Goal: Information Seeking & Learning: Learn about a topic

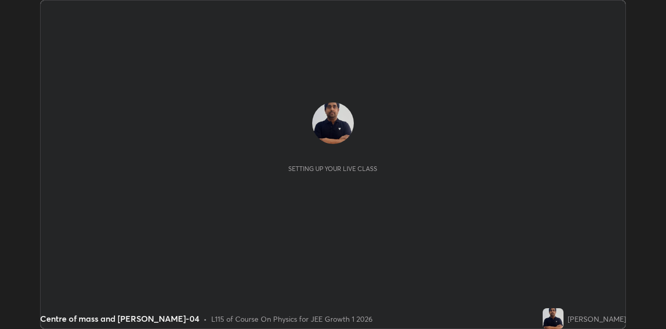
scroll to position [329, 666]
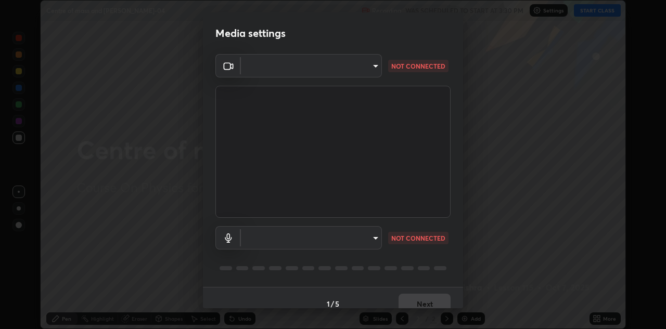
type input "6dd7f26dd43dc758996b1cf006e2949f7a02bee9d132d5f3f41e5eef0e7c266f"
type input "a07e0359a085a1bc4cc679dbd60ce8037715fa18570e4c09fc2009039dcf4ab1"
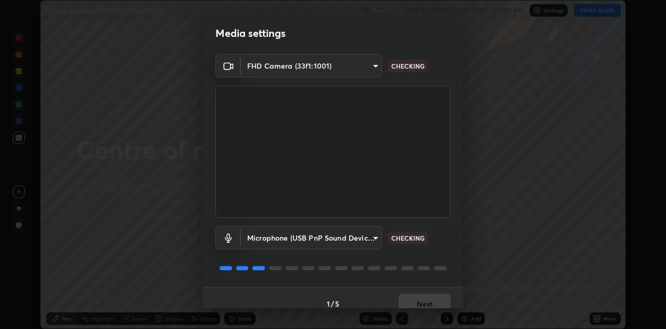
scroll to position [12, 0]
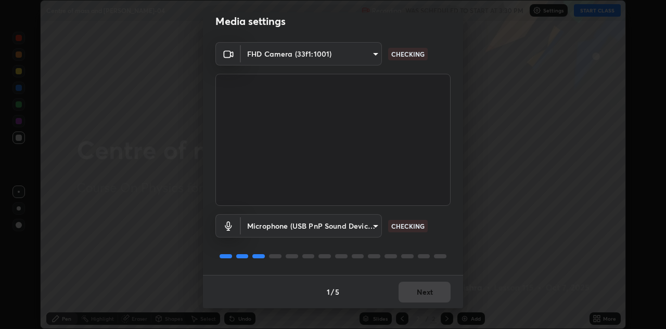
click at [426, 296] on div "1 / 5 Next" at bounding box center [333, 291] width 260 height 33
click at [424, 297] on div "1 / 5 Next" at bounding box center [333, 291] width 260 height 33
click at [426, 296] on div "1 / 5 Next" at bounding box center [333, 291] width 260 height 33
click at [427, 295] on div "1 / 5 Next" at bounding box center [333, 291] width 260 height 33
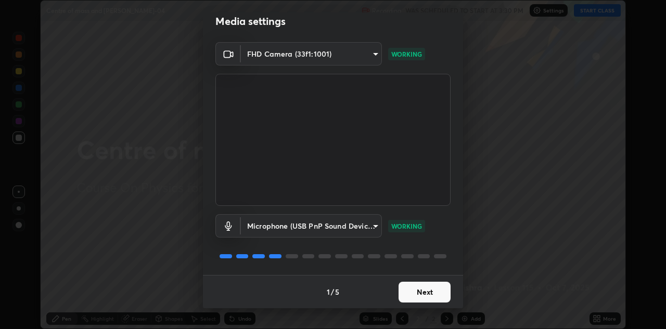
click at [426, 298] on button "Next" at bounding box center [425, 292] width 52 height 21
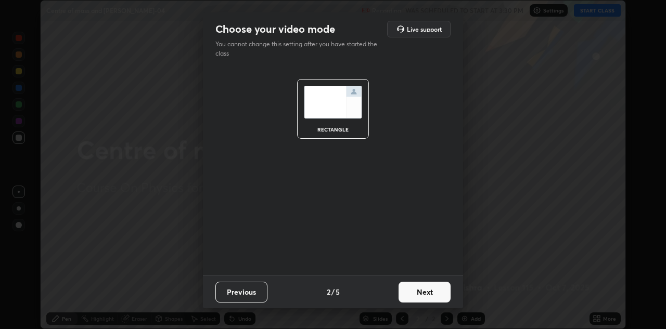
click at [425, 295] on button "Next" at bounding box center [425, 292] width 52 height 21
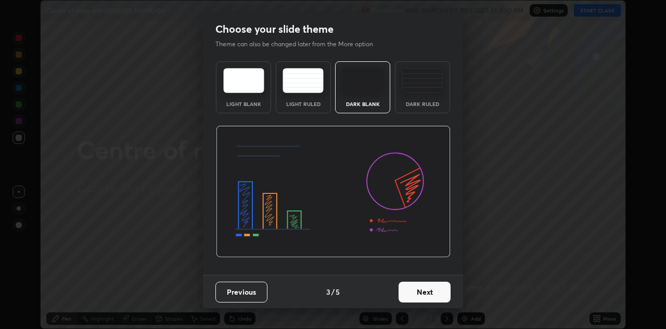
click at [423, 295] on button "Next" at bounding box center [425, 292] width 52 height 21
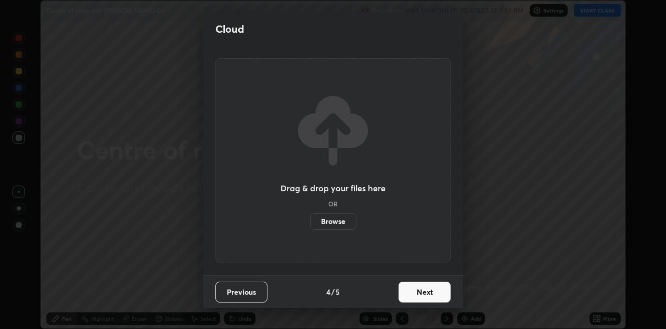
click at [422, 298] on button "Next" at bounding box center [425, 292] width 52 height 21
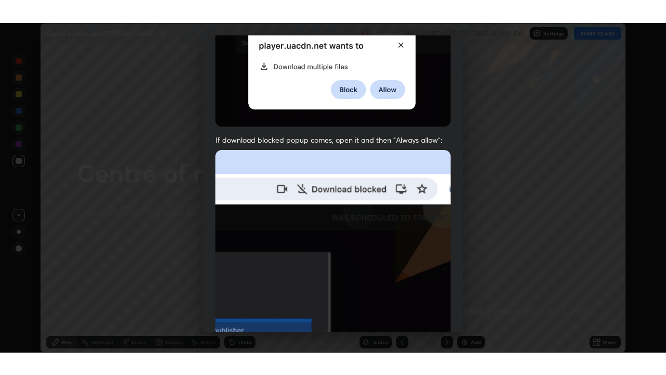
scroll to position [224, 0]
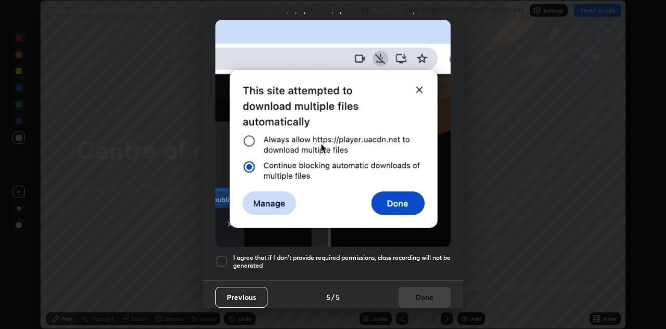
click at [223, 258] on div at bounding box center [221, 262] width 12 height 12
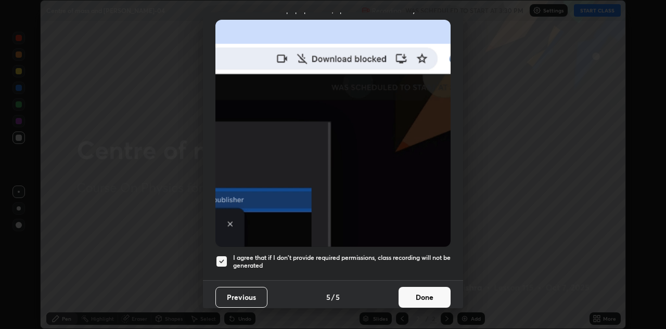
click at [429, 291] on button "Done" at bounding box center [425, 297] width 52 height 21
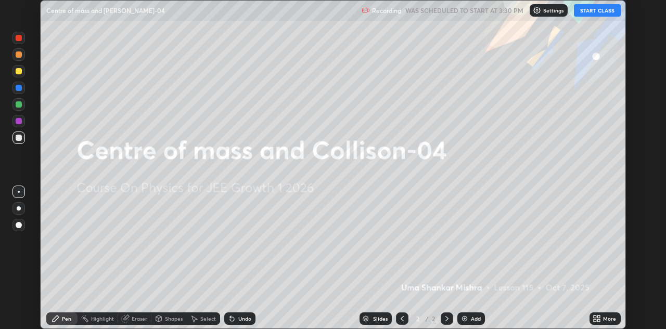
click at [589, 10] on button "START CLASS" at bounding box center [597, 10] width 47 height 12
click at [599, 321] on icon at bounding box center [599, 321] width 3 height 3
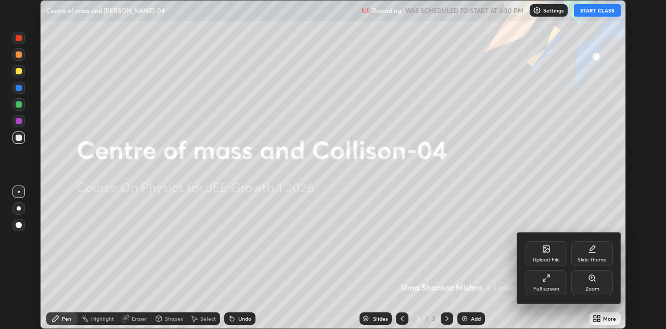
click at [549, 289] on div "Full screen" at bounding box center [547, 289] width 26 height 5
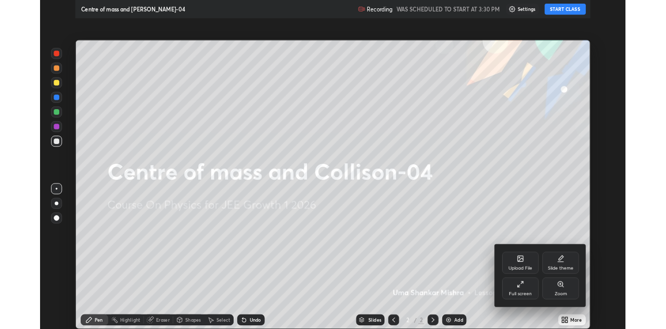
scroll to position [375, 666]
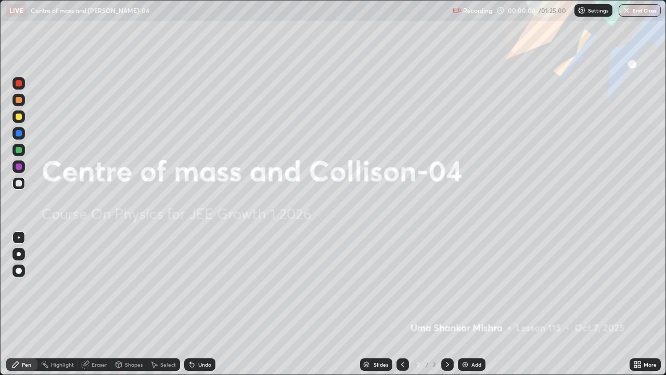
click at [462, 329] on img at bounding box center [465, 364] width 8 height 8
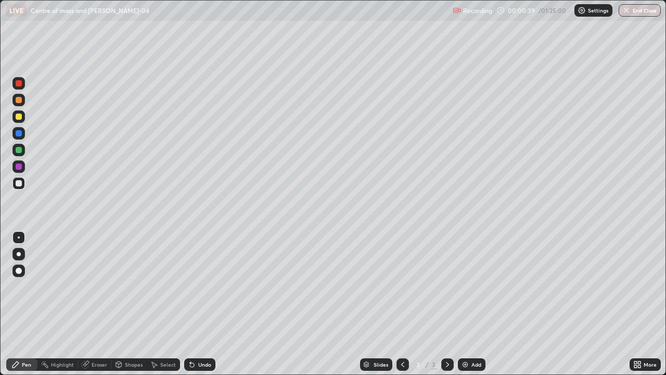
click at [19, 84] on div at bounding box center [19, 83] width 6 height 6
click at [132, 329] on div "Shapes" at bounding box center [134, 364] width 18 height 5
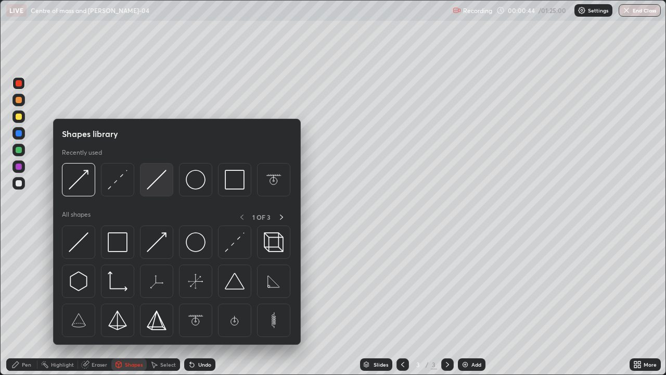
click at [155, 184] on img at bounding box center [157, 180] width 20 height 20
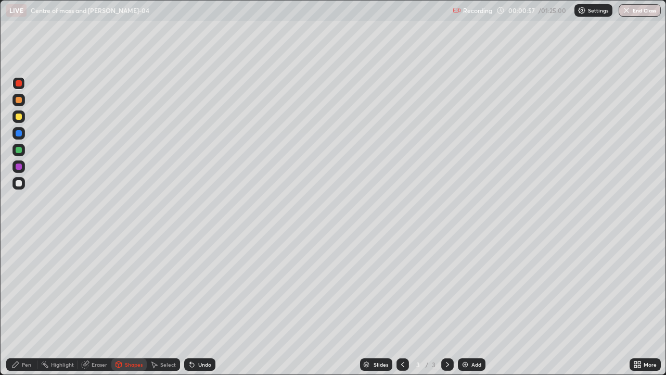
click at [25, 329] on div "Pen" at bounding box center [26, 364] width 9 height 5
click at [20, 187] on div at bounding box center [18, 183] width 12 height 12
click at [188, 329] on icon at bounding box center [192, 364] width 8 height 8
click at [100, 329] on div "Eraser" at bounding box center [100, 364] width 16 height 5
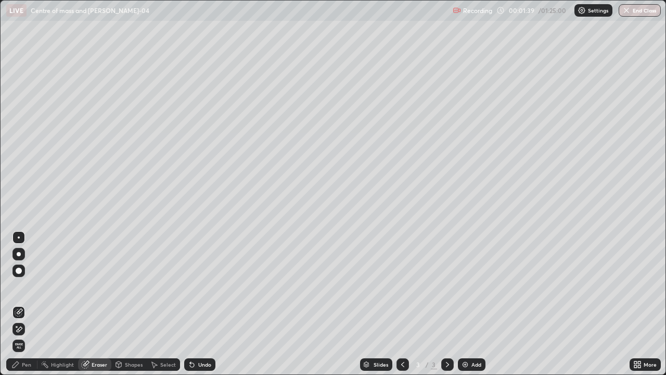
click at [26, 329] on div "Pen" at bounding box center [26, 364] width 9 height 5
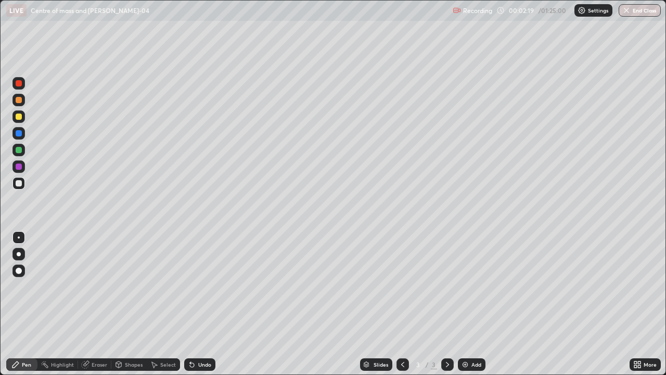
click at [19, 118] on div at bounding box center [19, 116] width 6 height 6
click at [20, 189] on div at bounding box center [18, 183] width 12 height 12
click at [18, 168] on div at bounding box center [19, 166] width 6 height 6
click at [20, 86] on div at bounding box center [19, 83] width 6 height 6
click at [19, 134] on div at bounding box center [19, 133] width 6 height 6
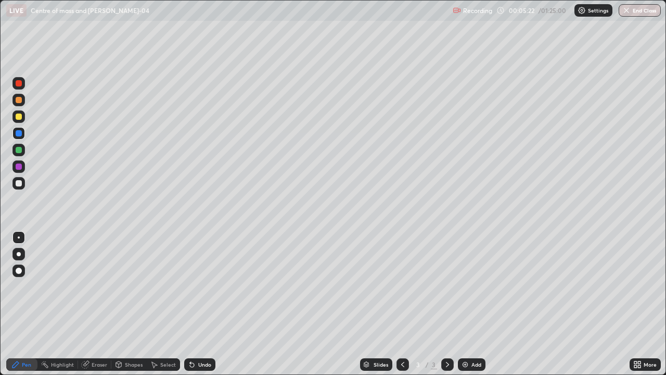
click at [100, 329] on div "Eraser" at bounding box center [94, 364] width 33 height 12
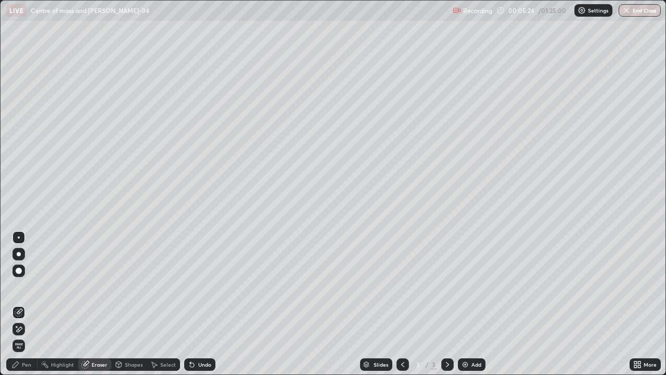
click at [25, 329] on div "Pen" at bounding box center [21, 364] width 31 height 12
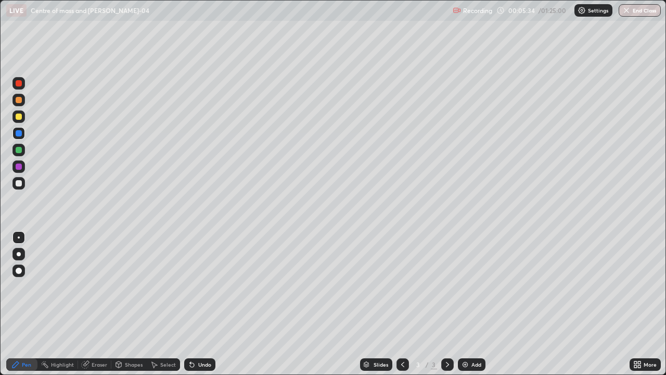
click at [18, 185] on div at bounding box center [19, 183] width 6 height 6
click at [20, 119] on div at bounding box center [19, 116] width 6 height 6
click at [402, 329] on icon at bounding box center [403, 364] width 8 height 8
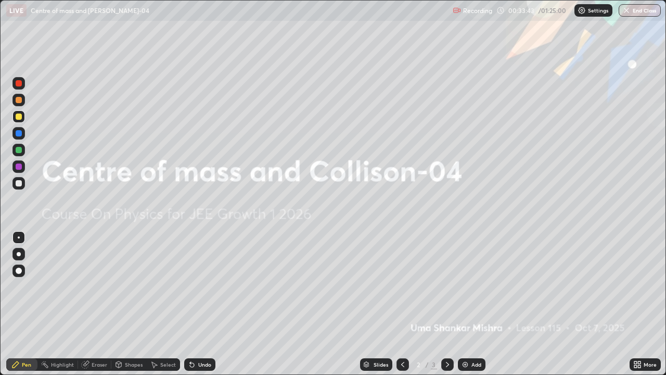
click at [442, 329] on div at bounding box center [447, 364] width 12 height 21
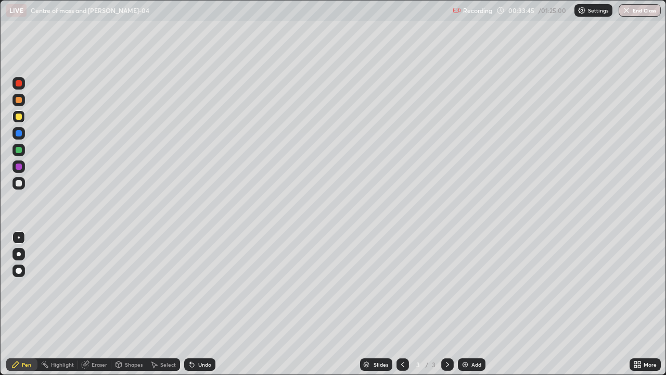
click at [201, 329] on div "Undo" at bounding box center [199, 364] width 31 height 12
click at [200, 329] on div "Undo" at bounding box center [199, 364] width 31 height 12
click at [19, 181] on div at bounding box center [19, 183] width 6 height 6
click at [198, 329] on div "Undo" at bounding box center [204, 364] width 13 height 5
click at [200, 329] on div "Undo" at bounding box center [199, 364] width 31 height 12
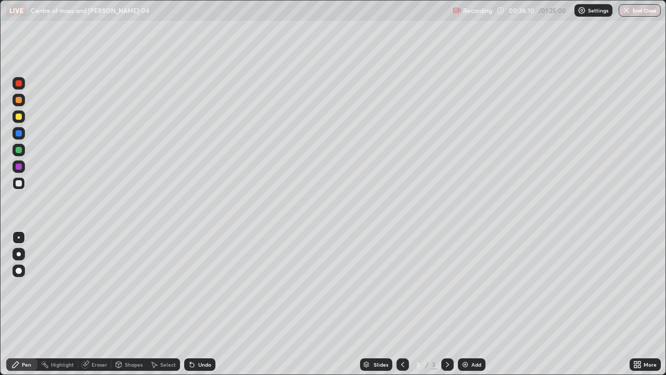
click at [186, 329] on div "Undo" at bounding box center [199, 364] width 31 height 12
click at [441, 329] on div at bounding box center [447, 364] width 12 height 21
click at [442, 329] on div at bounding box center [447, 364] width 12 height 21
click at [92, 329] on div "Eraser" at bounding box center [100, 364] width 16 height 5
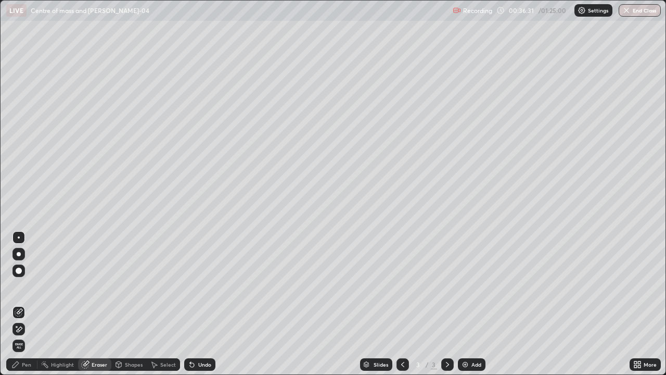
click at [30, 329] on div "Pen" at bounding box center [26, 364] width 9 height 5
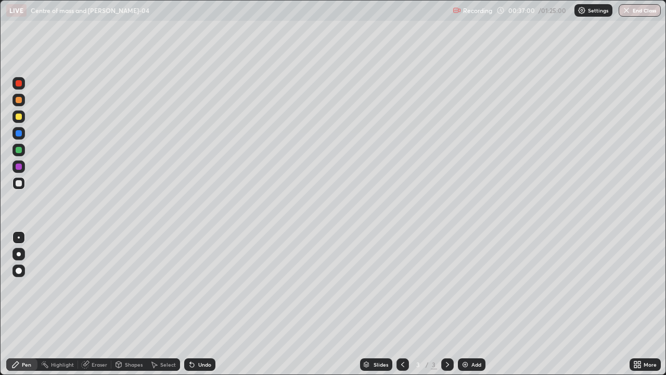
click at [445, 329] on div at bounding box center [447, 364] width 12 height 21
click at [450, 329] on div at bounding box center [447, 364] width 12 height 21
click at [451, 329] on div at bounding box center [447, 364] width 12 height 21
click at [458, 329] on div "Slides 3 / 3 Add" at bounding box center [422, 364] width 414 height 21
click at [461, 329] on img at bounding box center [465, 364] width 8 height 8
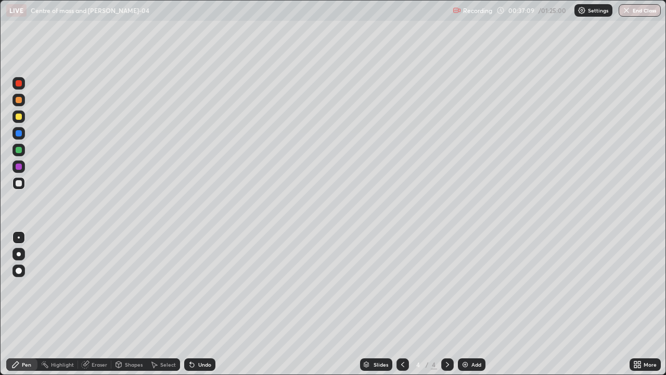
click at [451, 329] on div at bounding box center [447, 364] width 12 height 21
click at [402, 329] on icon at bounding box center [403, 364] width 8 height 8
click at [451, 329] on div at bounding box center [447, 364] width 12 height 21
click at [404, 329] on div at bounding box center [403, 364] width 12 height 12
click at [100, 329] on div "Eraser" at bounding box center [100, 364] width 16 height 5
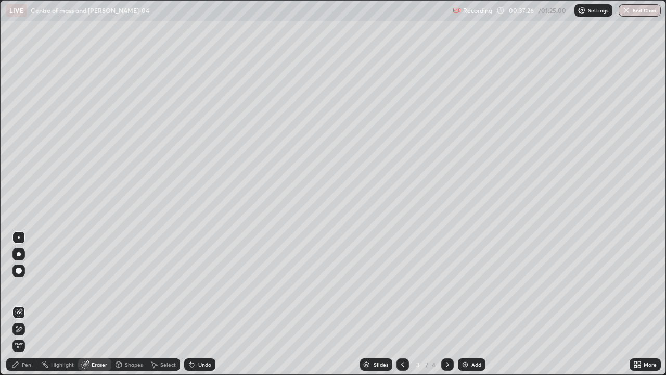
click at [29, 329] on div "Pen" at bounding box center [26, 364] width 9 height 5
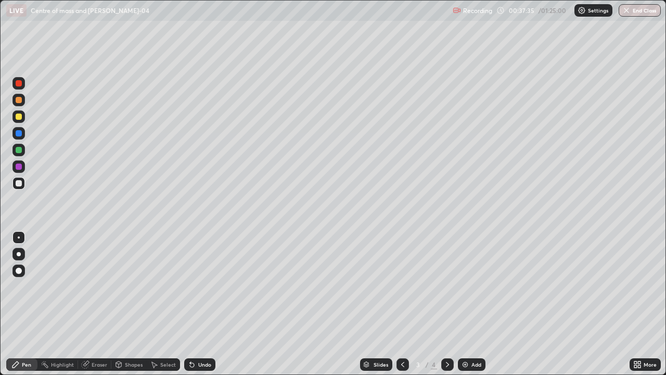
click at [462, 329] on div "Add" at bounding box center [472, 364] width 28 height 12
click at [402, 329] on icon at bounding box center [403, 364] width 8 height 8
click at [447, 329] on icon at bounding box center [447, 364] width 8 height 8
click at [17, 117] on div at bounding box center [19, 116] width 6 height 6
click at [20, 185] on div at bounding box center [19, 183] width 6 height 6
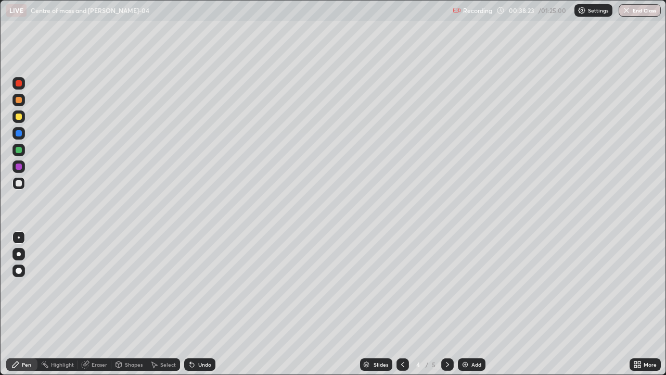
click at [19, 152] on div at bounding box center [19, 150] width 6 height 6
click at [22, 186] on div at bounding box center [18, 183] width 12 height 12
click at [18, 152] on div at bounding box center [19, 150] width 6 height 6
click at [19, 117] on div at bounding box center [19, 116] width 6 height 6
click at [20, 168] on div at bounding box center [19, 166] width 6 height 6
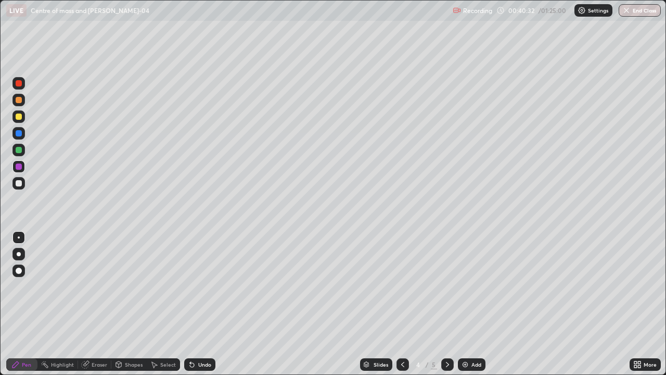
click at [98, 329] on div "Eraser" at bounding box center [100, 364] width 16 height 5
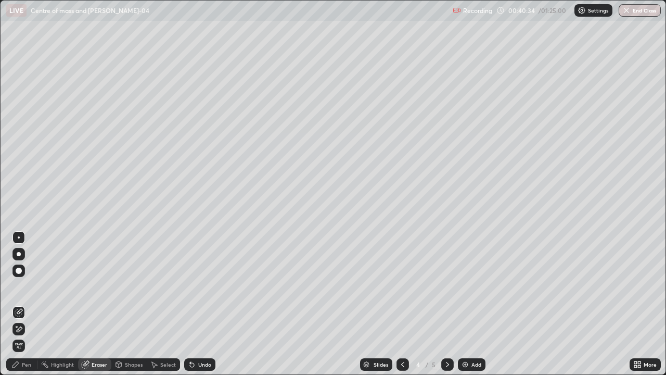
click at [23, 329] on div "Pen" at bounding box center [21, 364] width 31 height 12
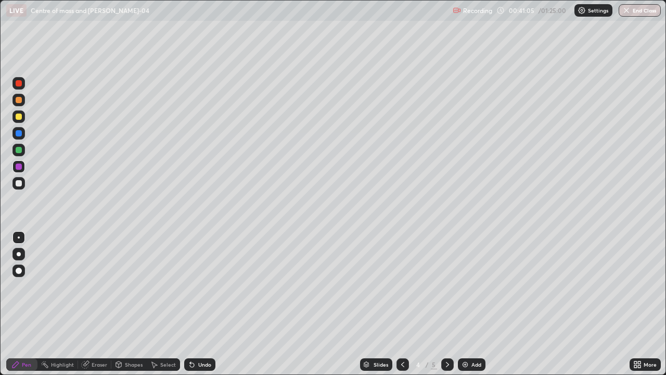
click at [19, 119] on div at bounding box center [19, 116] width 6 height 6
click at [194, 329] on icon at bounding box center [192, 364] width 8 height 8
click at [20, 188] on div at bounding box center [18, 183] width 12 height 12
click at [19, 150] on div at bounding box center [19, 150] width 6 height 6
click at [18, 187] on div at bounding box center [18, 183] width 12 height 12
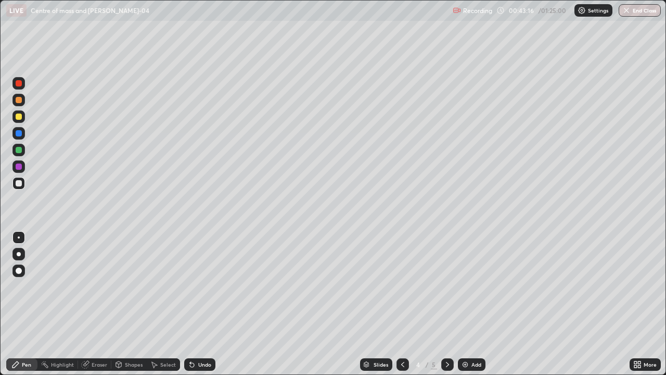
click at [20, 149] on div at bounding box center [19, 150] width 6 height 6
click at [402, 329] on icon at bounding box center [403, 364] width 8 height 8
click at [446, 329] on icon at bounding box center [447, 364] width 3 height 5
click at [470, 329] on div "Add" at bounding box center [472, 364] width 28 height 12
click at [191, 329] on icon at bounding box center [192, 365] width 4 height 4
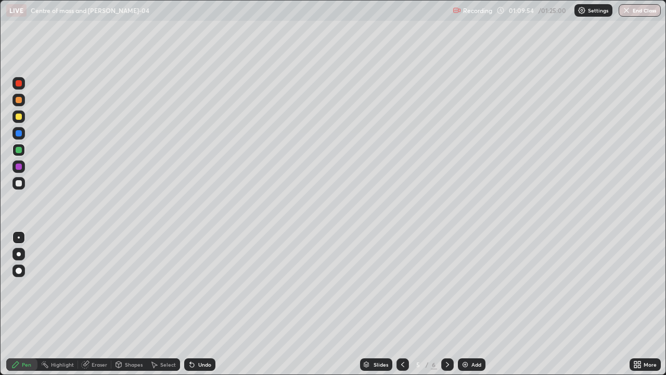
click at [196, 329] on div "Undo" at bounding box center [199, 364] width 31 height 12
click at [199, 329] on div "Undo" at bounding box center [204, 364] width 13 height 5
click at [201, 329] on div "Undo" at bounding box center [199, 364] width 31 height 12
click at [202, 329] on div "Undo" at bounding box center [199, 364] width 31 height 12
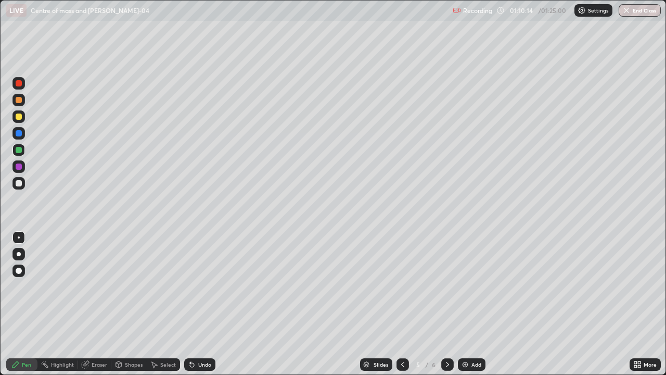
click at [201, 329] on div "Undo" at bounding box center [199, 364] width 31 height 12
click at [202, 329] on div "Undo" at bounding box center [204, 364] width 13 height 5
click at [203, 329] on div "Undo" at bounding box center [204, 364] width 13 height 5
click at [202, 329] on div "Undo" at bounding box center [204, 364] width 13 height 5
click at [198, 329] on div "Undo" at bounding box center [204, 364] width 13 height 5
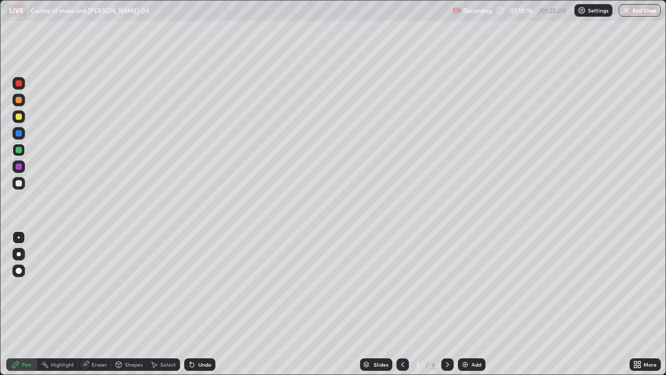
click at [198, 329] on div "Undo" at bounding box center [204, 364] width 13 height 5
click at [131, 20] on div "LIVE Centre of mass and [PERSON_NAME]-04" at bounding box center [227, 10] width 442 height 21
click at [132, 19] on div "LIVE Centre of mass and [PERSON_NAME]-04" at bounding box center [227, 10] width 442 height 21
click at [190, 329] on icon at bounding box center [192, 365] width 4 height 4
click at [205, 329] on div "Undo" at bounding box center [204, 364] width 13 height 5
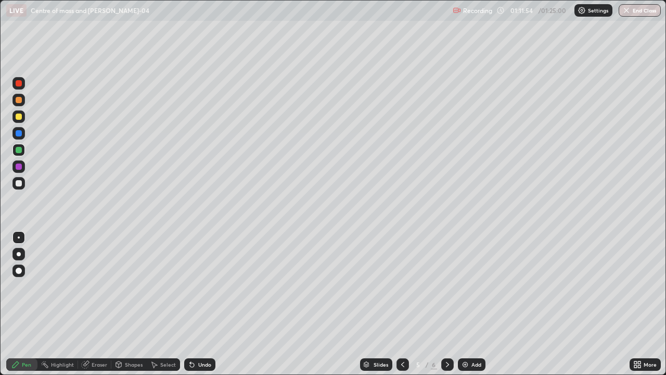
click at [195, 329] on icon at bounding box center [192, 364] width 8 height 8
click at [201, 329] on div "Undo" at bounding box center [199, 364] width 31 height 12
click at [206, 329] on div "Undo" at bounding box center [199, 364] width 31 height 12
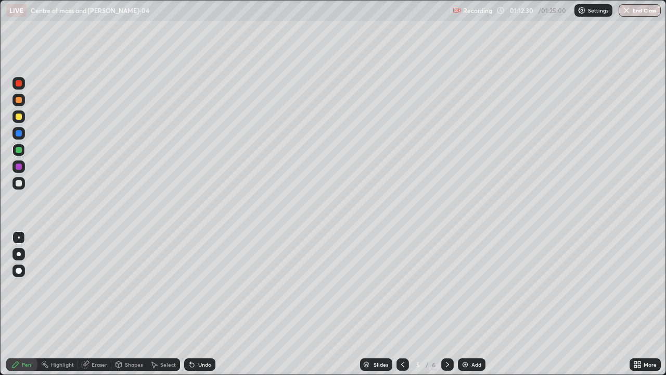
click at [206, 329] on div "Undo" at bounding box center [199, 364] width 31 height 12
click at [208, 329] on div "Undo" at bounding box center [199, 364] width 31 height 12
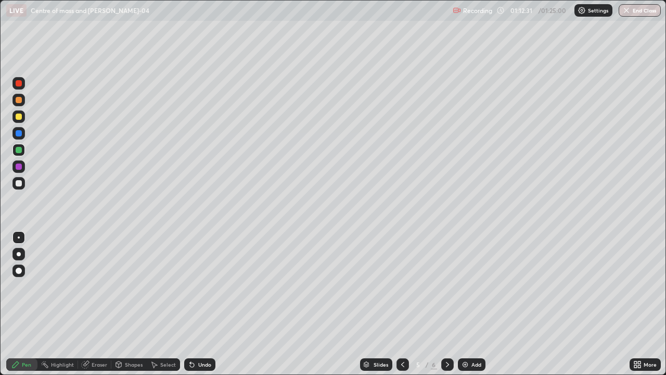
click at [208, 329] on div "Undo" at bounding box center [199, 364] width 31 height 12
click at [208, 329] on div "Undo" at bounding box center [204, 364] width 13 height 5
click at [209, 329] on div "Undo" at bounding box center [199, 364] width 31 height 12
click at [209, 329] on div "Undo" at bounding box center [204, 364] width 13 height 5
click at [210, 329] on div "Undo" at bounding box center [199, 364] width 31 height 12
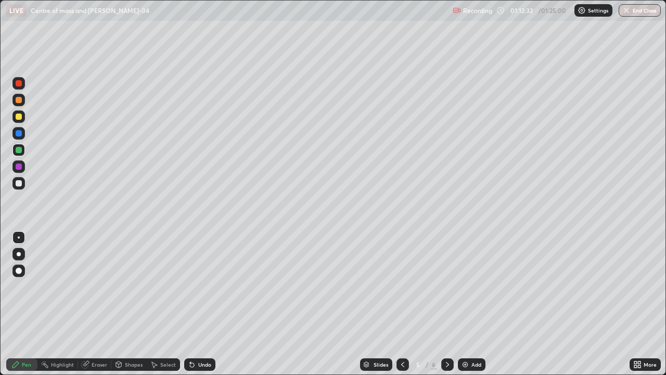
click at [209, 329] on div "Undo" at bounding box center [204, 364] width 13 height 5
click at [208, 329] on div "Undo" at bounding box center [204, 364] width 13 height 5
click at [206, 329] on div "Undo" at bounding box center [204, 364] width 13 height 5
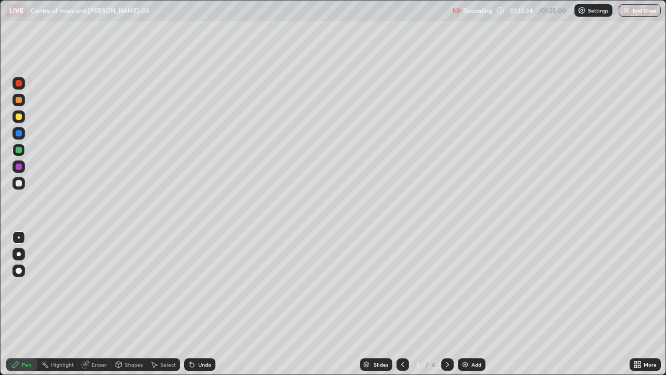
click at [204, 329] on div "Undo" at bounding box center [204, 364] width 13 height 5
click at [205, 329] on div "Undo" at bounding box center [204, 364] width 13 height 5
click at [197, 329] on div "Undo" at bounding box center [199, 364] width 31 height 12
click at [188, 329] on icon at bounding box center [192, 364] width 8 height 8
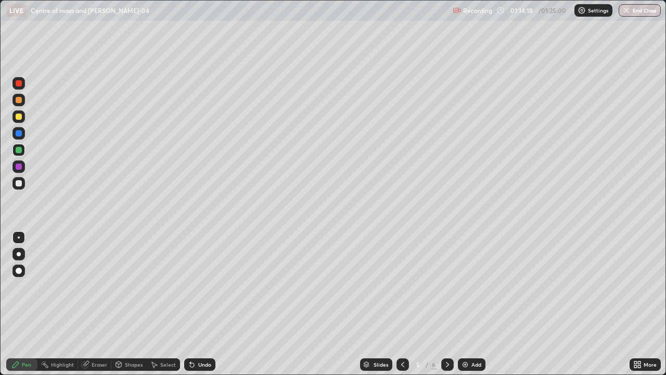
click at [96, 329] on div "Eraser" at bounding box center [94, 364] width 33 height 12
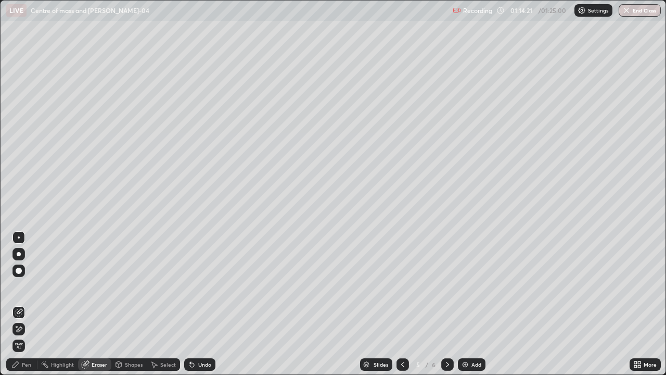
click at [33, 329] on div "Pen" at bounding box center [21, 364] width 31 height 12
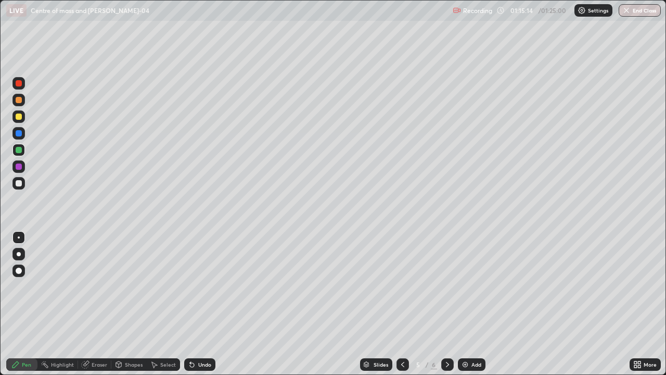
click at [200, 329] on div "Undo" at bounding box center [199, 364] width 31 height 12
click at [199, 329] on div "Undo" at bounding box center [204, 364] width 13 height 5
click at [103, 329] on div "Eraser" at bounding box center [94, 364] width 33 height 12
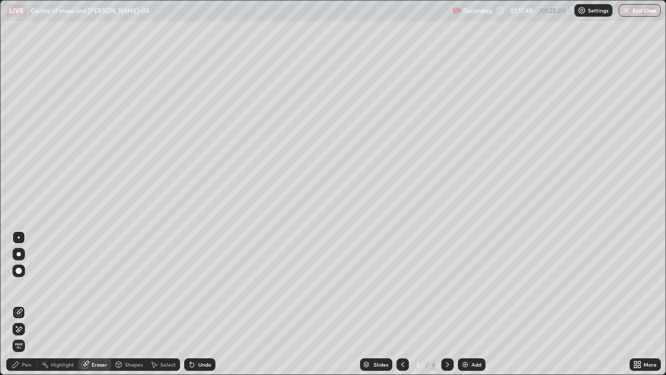
click at [24, 329] on div "Pen" at bounding box center [21, 364] width 31 height 12
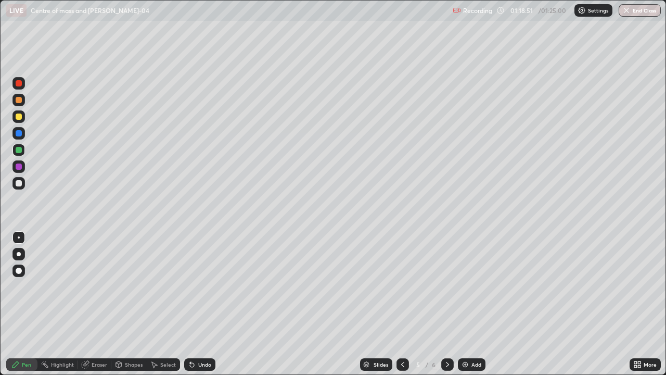
click at [198, 329] on div "Undo" at bounding box center [204, 364] width 13 height 5
click at [200, 329] on div "Undo" at bounding box center [199, 364] width 31 height 12
click at [447, 329] on icon at bounding box center [447, 364] width 8 height 8
click at [401, 329] on icon at bounding box center [402, 364] width 3 height 5
click at [635, 10] on button "End Class" at bounding box center [640, 10] width 41 height 12
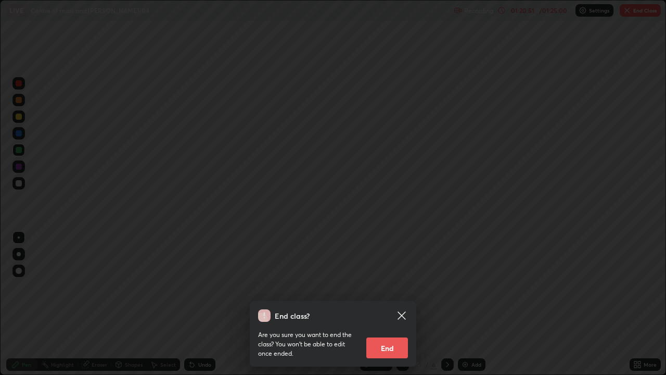
click at [396, 329] on button "End" at bounding box center [387, 347] width 42 height 21
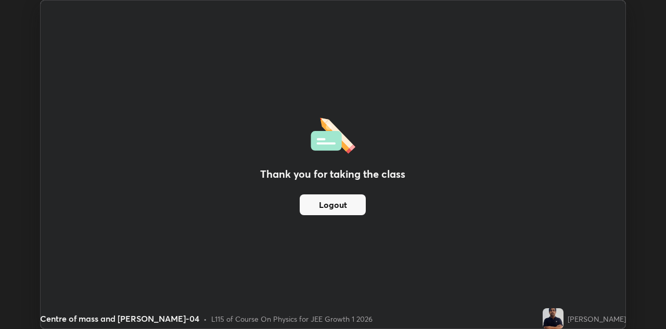
scroll to position [51722, 51385]
